Goal: Transaction & Acquisition: Purchase product/service

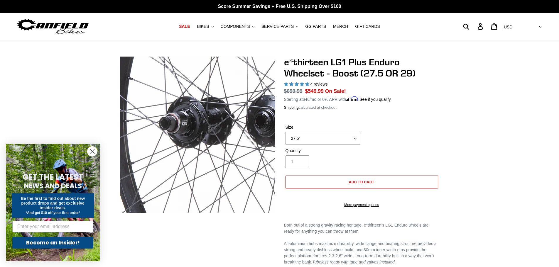
select select "highest-rating"
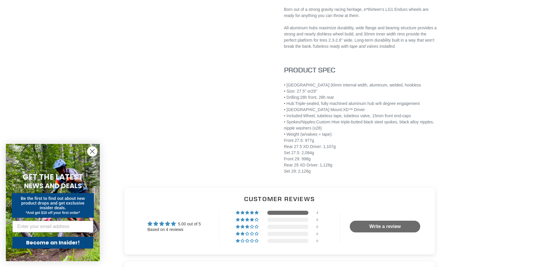
scroll to position [235, 0]
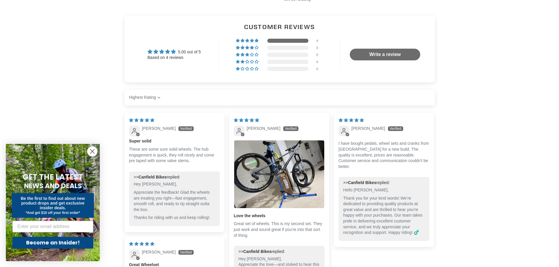
scroll to position [440, 0]
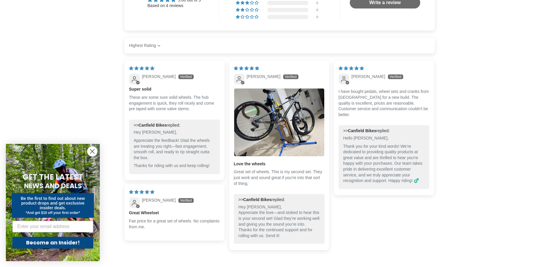
drag, startPoint x: 90, startPoint y: 151, endPoint x: 93, endPoint y: 151, distance: 3.0
click at [90, 151] on circle "Close dialog" at bounding box center [92, 152] width 10 height 10
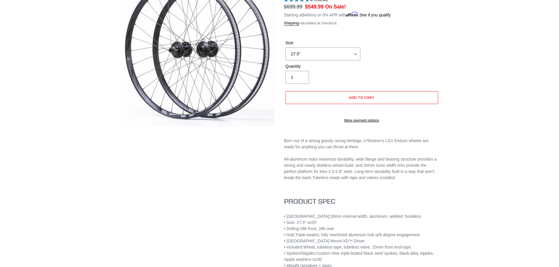
scroll to position [0, 0]
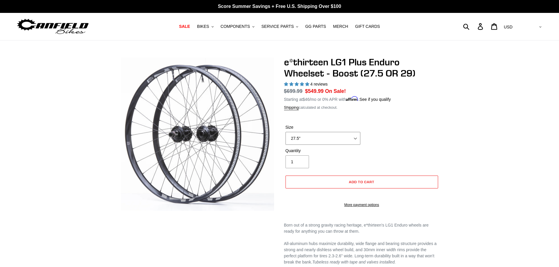
click at [322, 137] on select "27.5" 29"" at bounding box center [322, 138] width 75 height 13
select select "29""
click at [285, 132] on select "27.5" 29"" at bounding box center [322, 138] width 75 height 13
click at [190, 27] on span "SALE" at bounding box center [184, 26] width 11 height 5
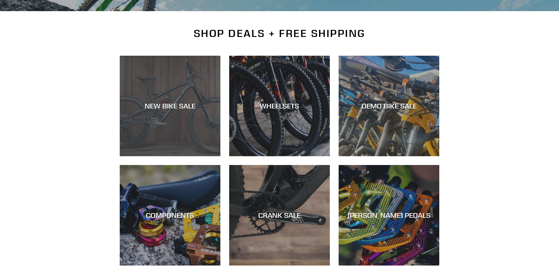
click at [185, 156] on div "NEW BIKE SALE" at bounding box center [170, 156] width 101 height 0
